Goal: Task Accomplishment & Management: Manage account settings

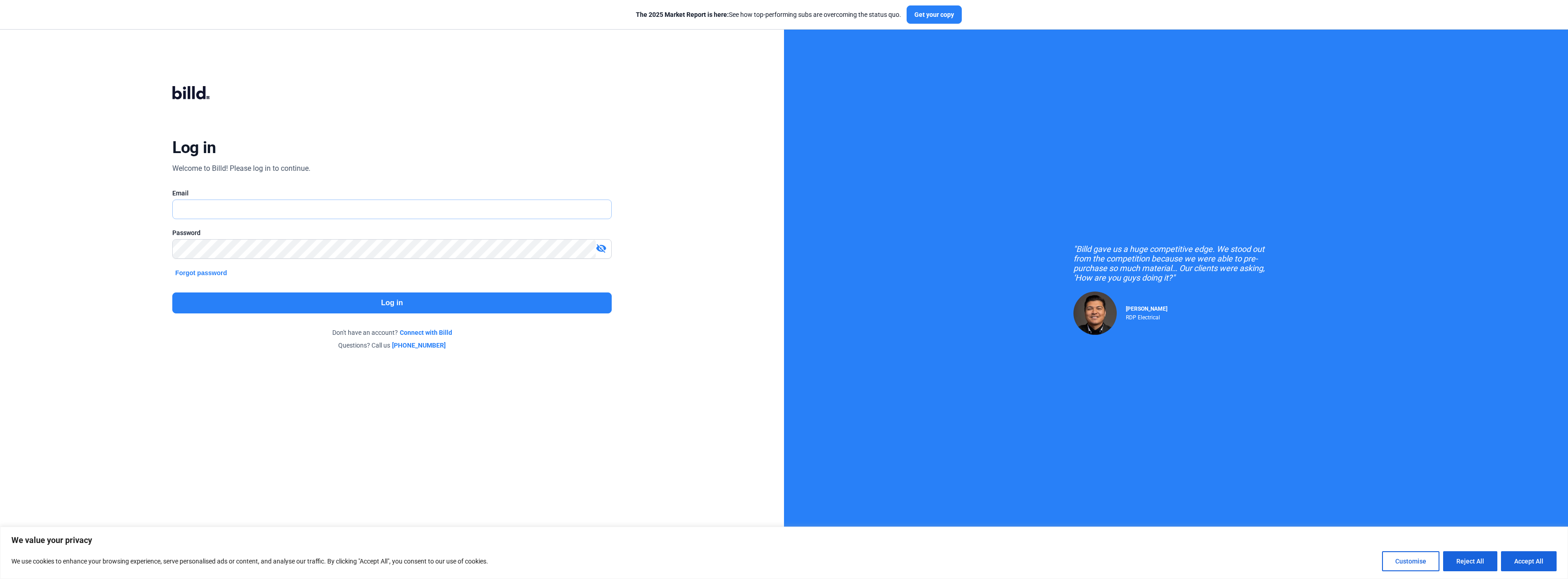
click at [203, 203] on input "text" at bounding box center [387, 209] width 428 height 19
type input "[PERSON_NAME][EMAIL_ADDRESS][DOMAIN_NAME]"
click at [375, 301] on button "Log in" at bounding box center [392, 303] width 440 height 21
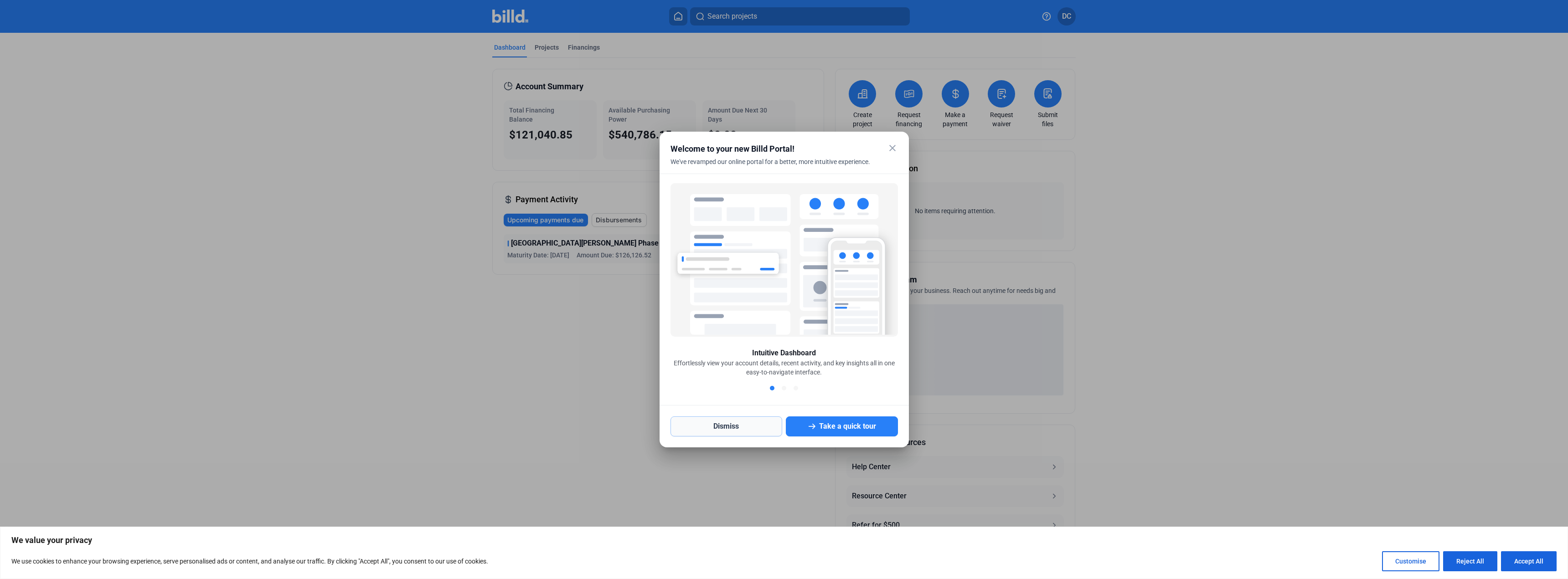
click at [747, 432] on button "Dismiss" at bounding box center [727, 427] width 112 height 20
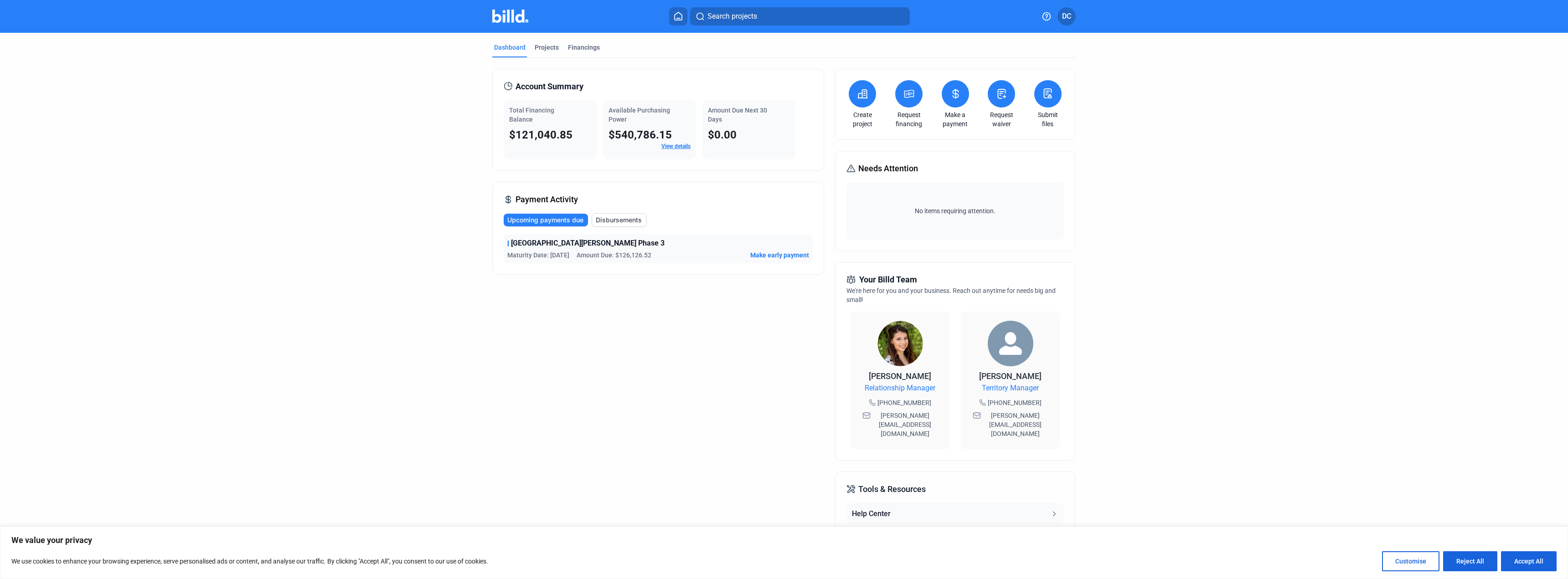
click at [675, 248] on div "[GEOGRAPHIC_DATA][PERSON_NAME] Phase 3 Maturity Date: [DATE] Amount Due: $126,1…" at bounding box center [658, 248] width 309 height 29
click at [781, 255] on span "Make early payment" at bounding box center [779, 254] width 58 height 9
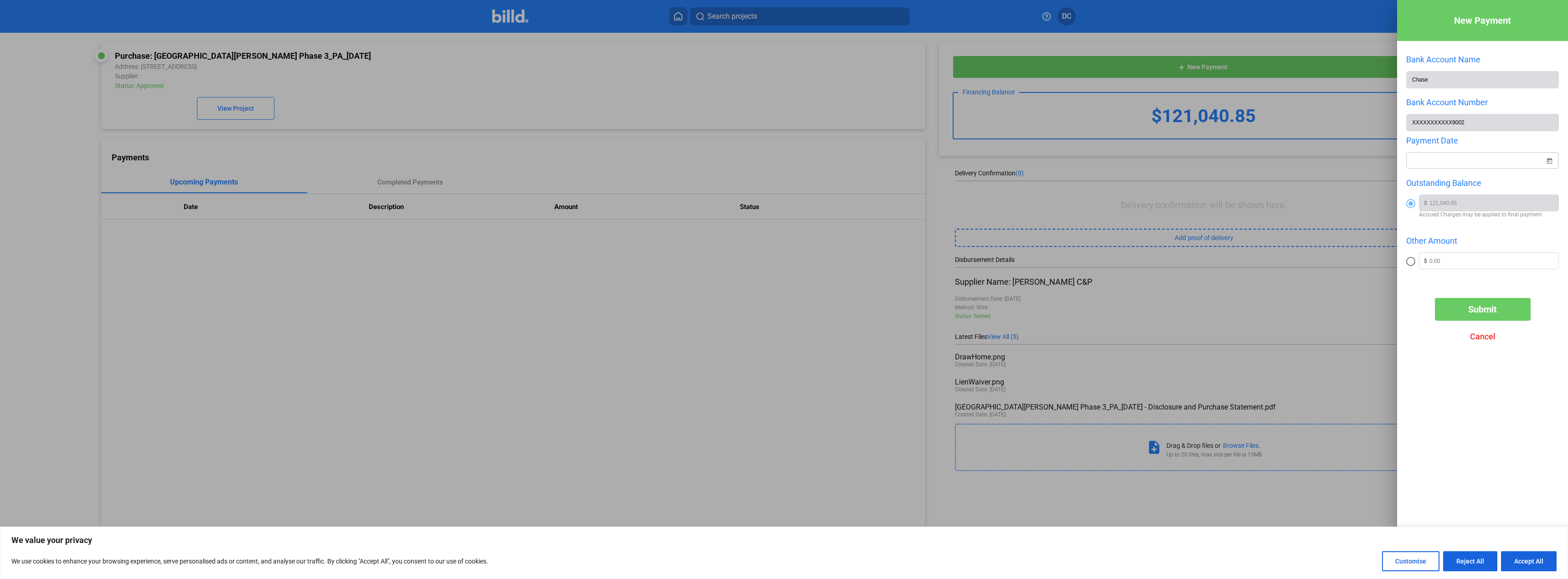
click at [1480, 157] on div "New Payment Bank Account Name Chase Bank Account Number XXXXXXXXXXX9002 Payment…" at bounding box center [784, 289] width 1568 height 579
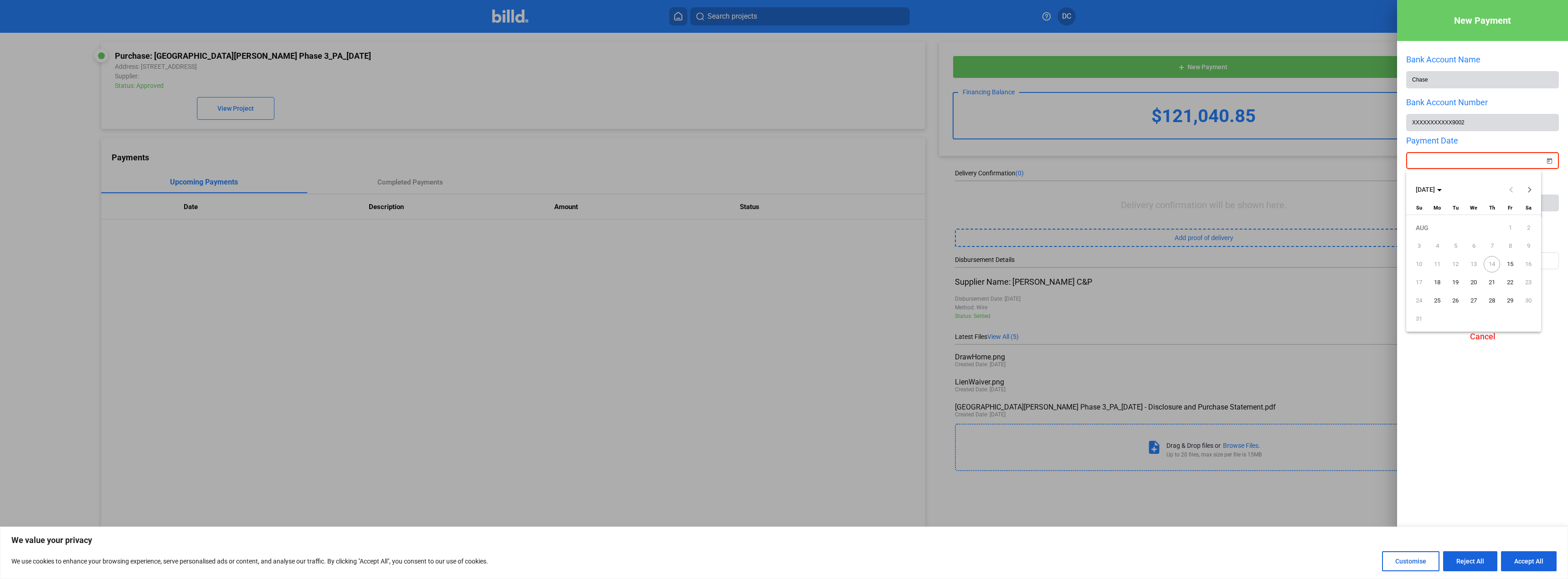
click at [1513, 263] on span "15" at bounding box center [1511, 264] width 17 height 17
type input "[DATE]"
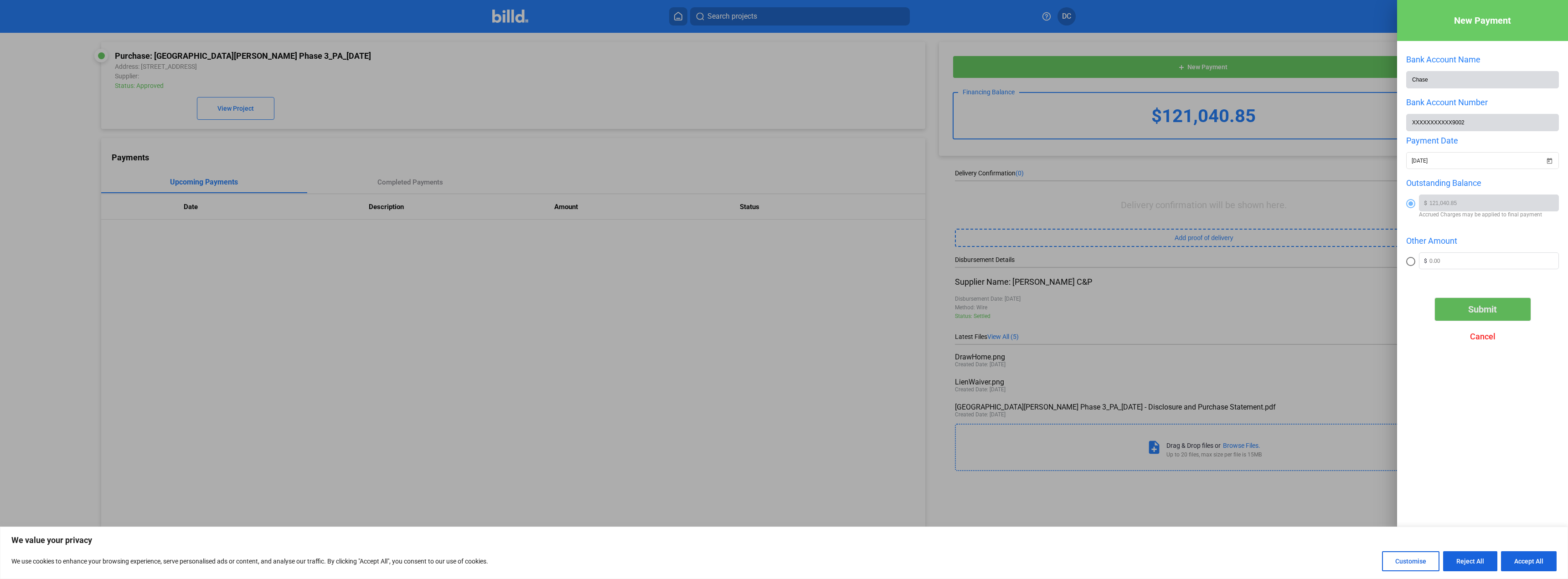
click at [1493, 312] on span "Submit" at bounding box center [1483, 309] width 29 height 11
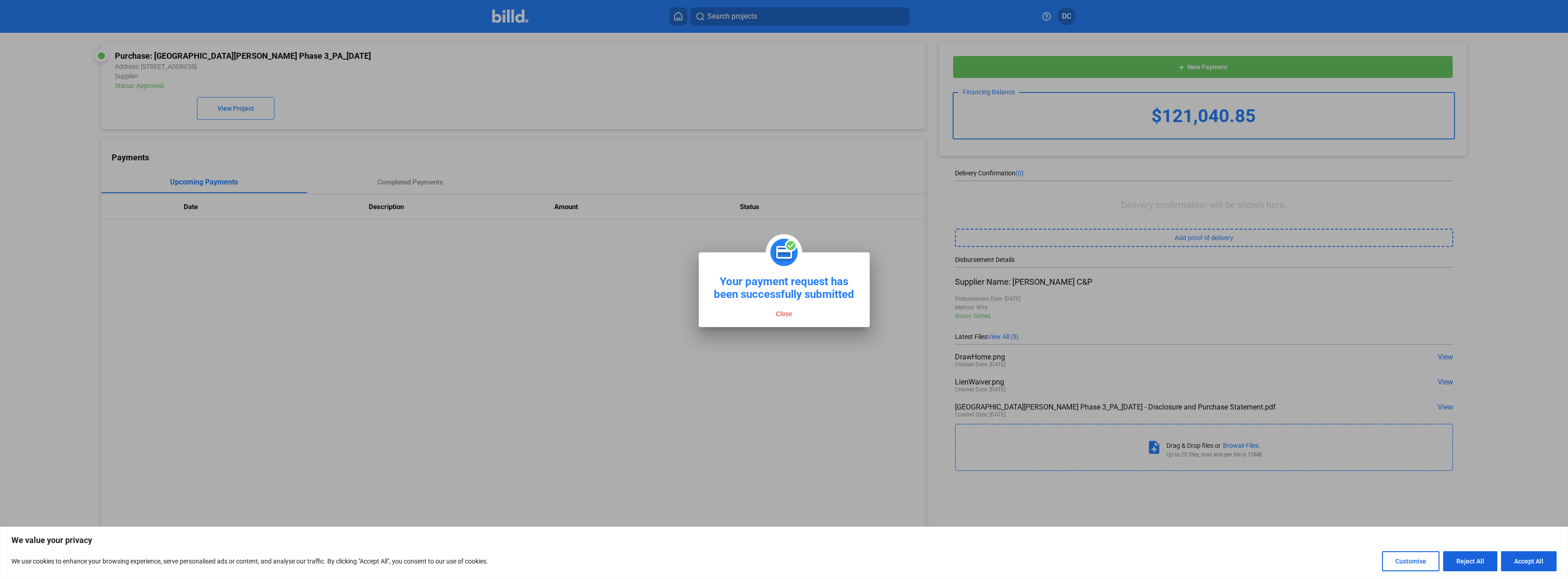
click at [788, 314] on button "Close" at bounding box center [784, 314] width 22 height 8
